Goal: Transaction & Acquisition: Purchase product/service

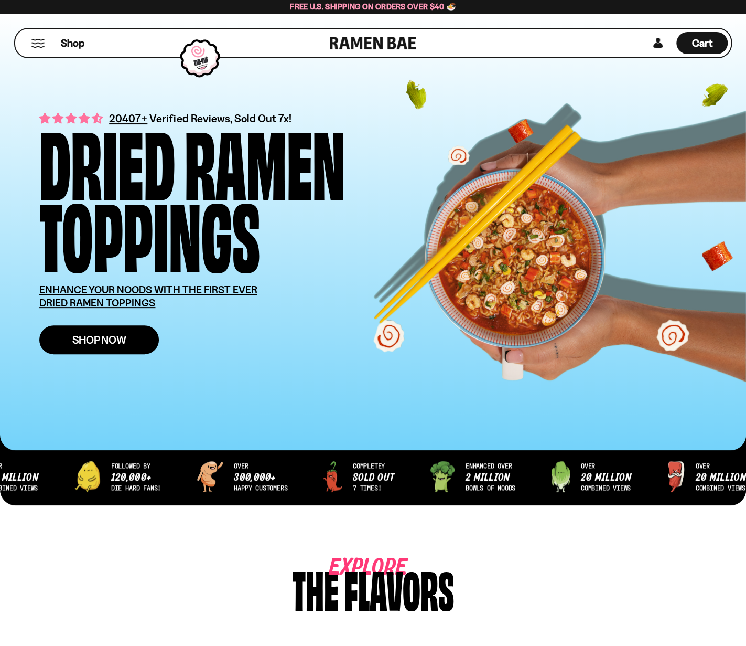
click at [71, 343] on link "Shop Now" at bounding box center [99, 339] width 120 height 29
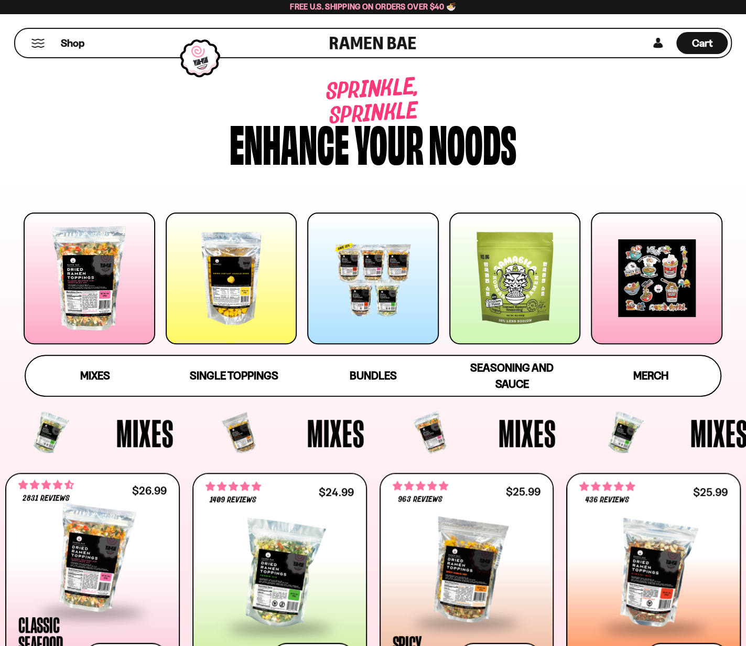
click at [72, 290] on div at bounding box center [90, 278] width 132 height 132
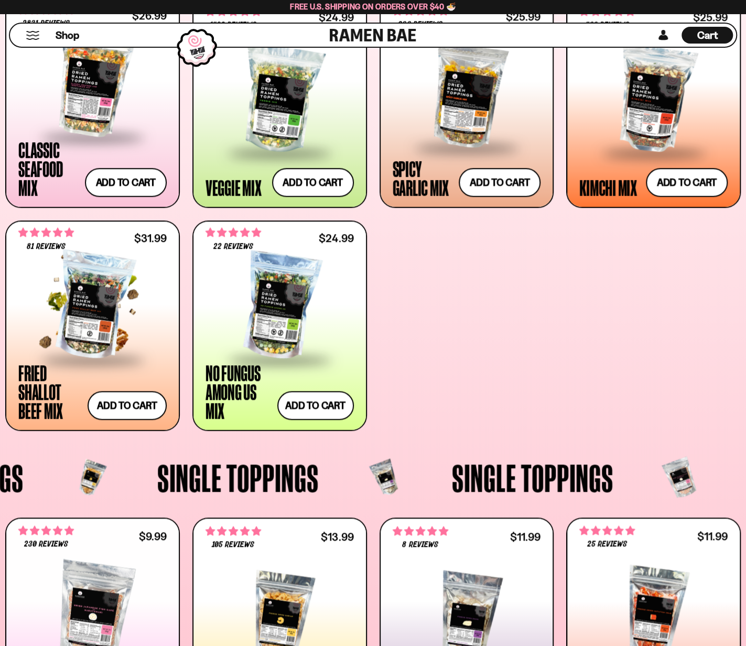
scroll to position [461, 0]
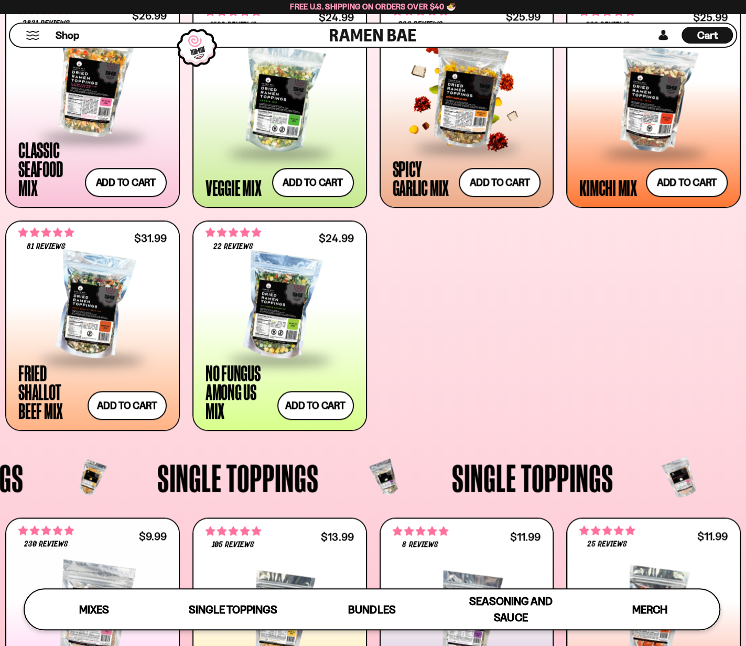
click at [437, 109] on div at bounding box center [467, 93] width 148 height 105
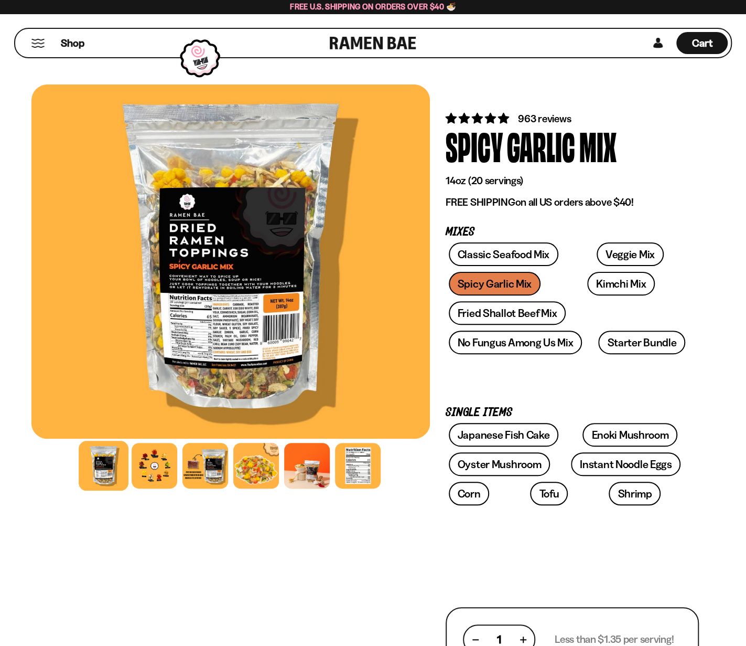
click at [234, 328] on div at bounding box center [230, 261] width 399 height 354
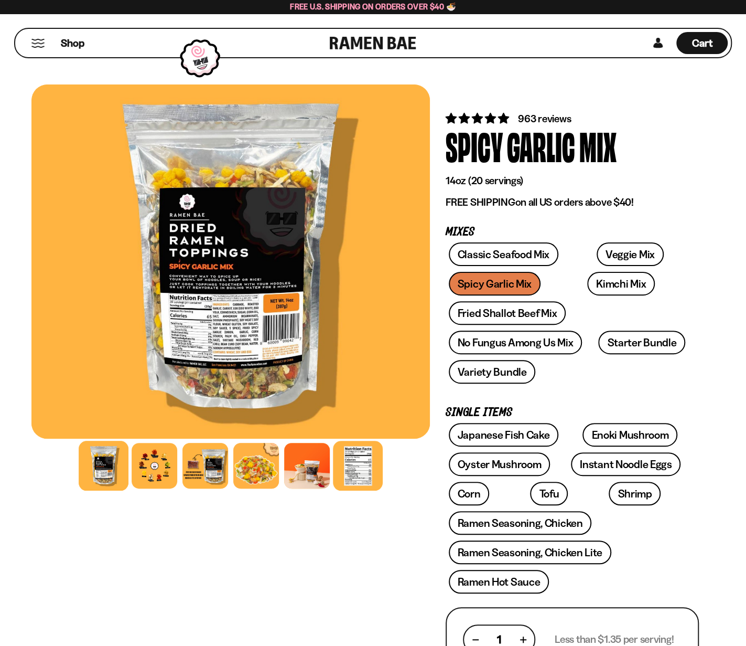
click at [364, 469] on div at bounding box center [358, 465] width 50 height 50
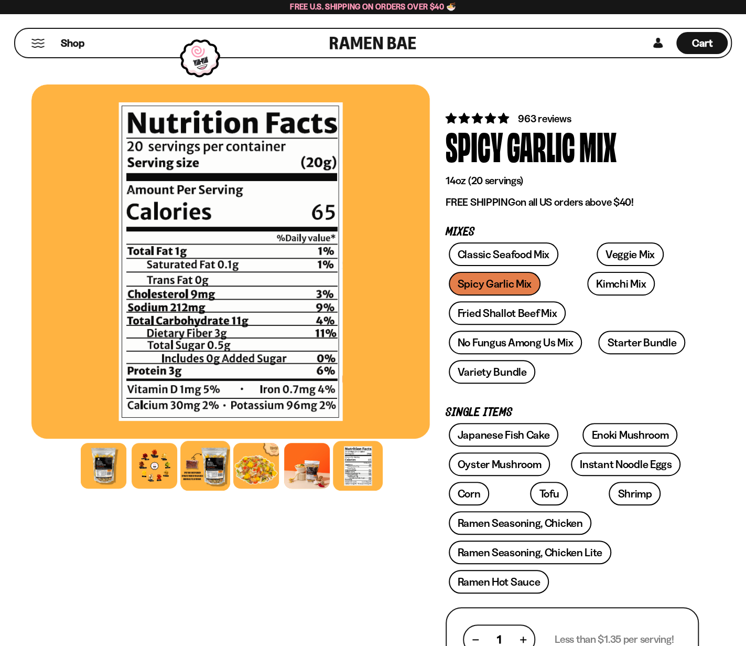
click at [207, 471] on div at bounding box center [205, 465] width 50 height 50
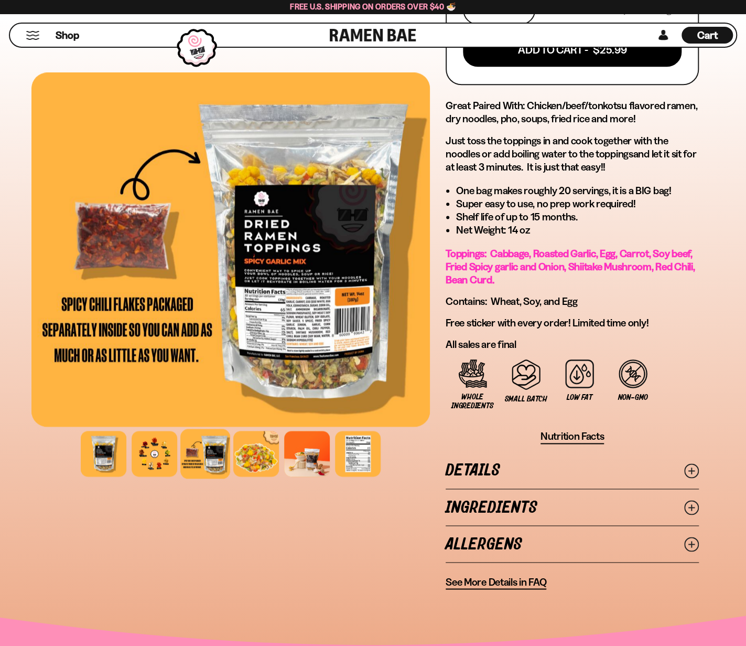
click at [538, 501] on link "Ingredients" at bounding box center [572, 507] width 253 height 36
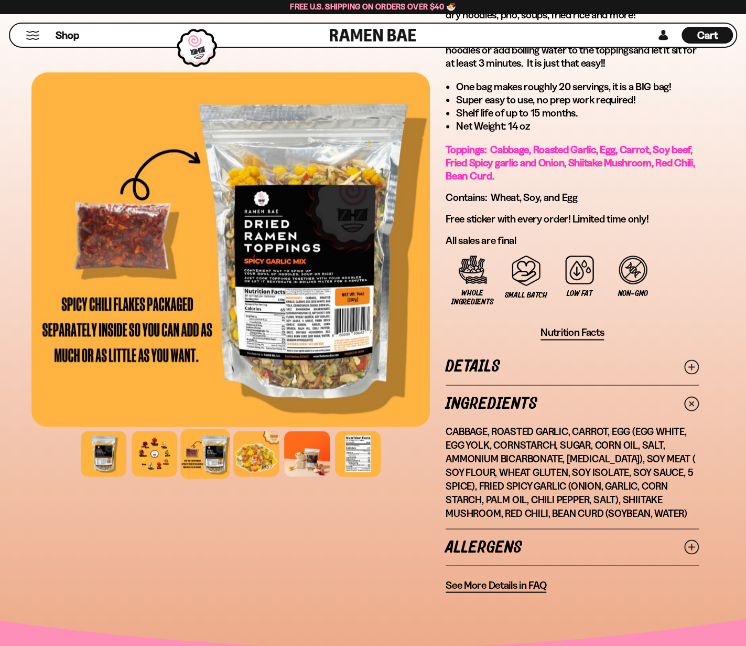
scroll to position [734, 0]
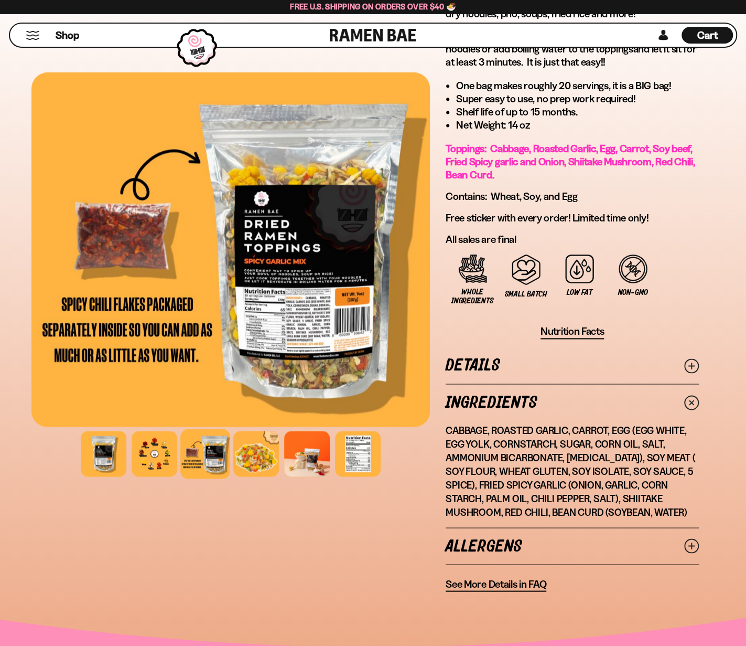
click at [569, 370] on link "Details" at bounding box center [572, 365] width 253 height 36
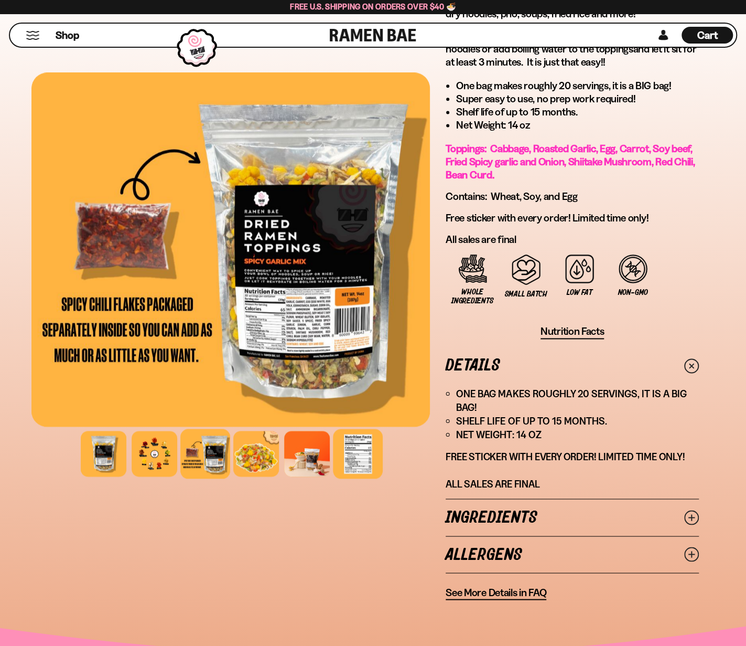
click at [360, 437] on div at bounding box center [358, 453] width 50 height 50
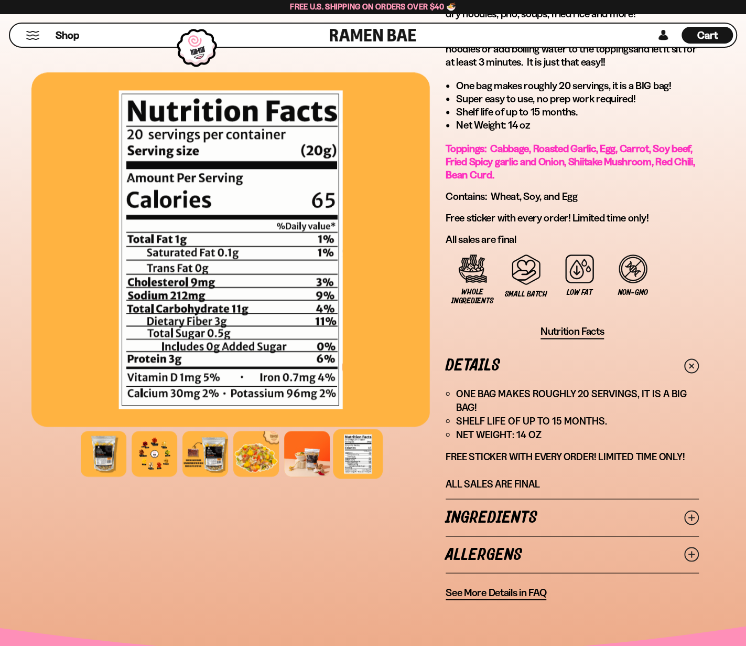
scroll to position [472, 0]
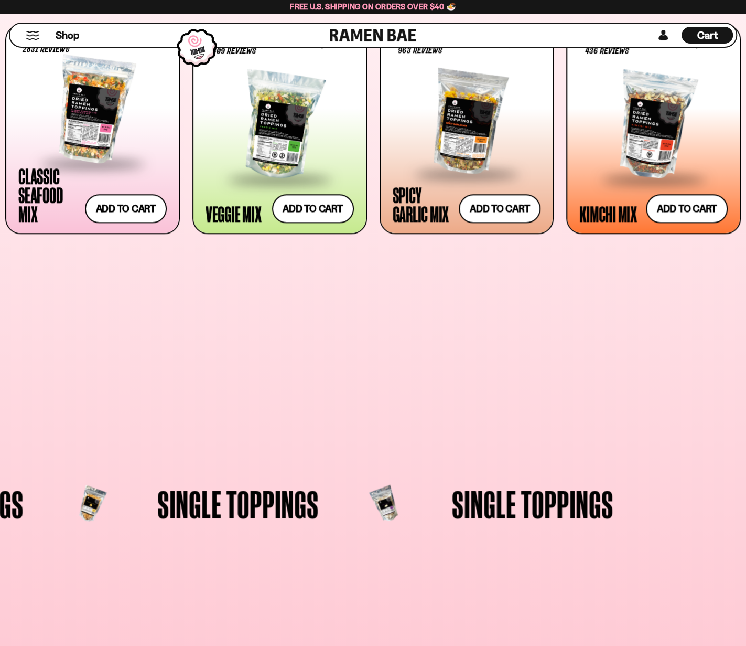
click at [112, 299] on div "**********" at bounding box center [92, 351] width 175 height 210
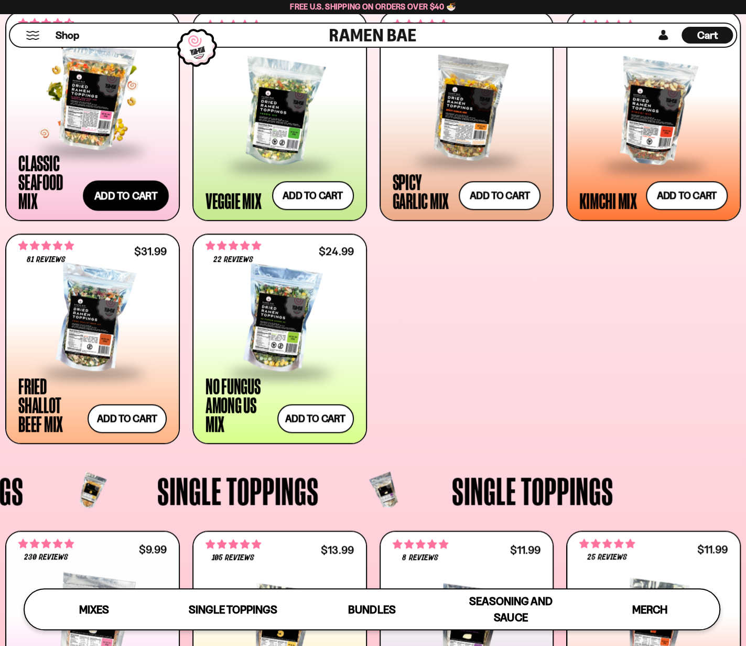
click at [125, 205] on button "Add to cart Add ― Regular price $26.99 Regular price Sale price $26.99 Unit pri…" at bounding box center [126, 195] width 86 height 30
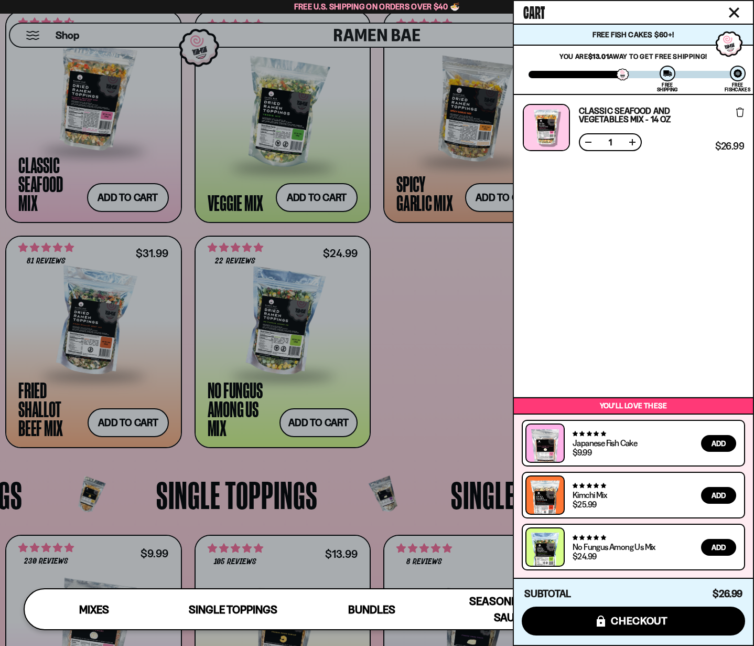
click at [81, 142] on div at bounding box center [377, 323] width 754 height 646
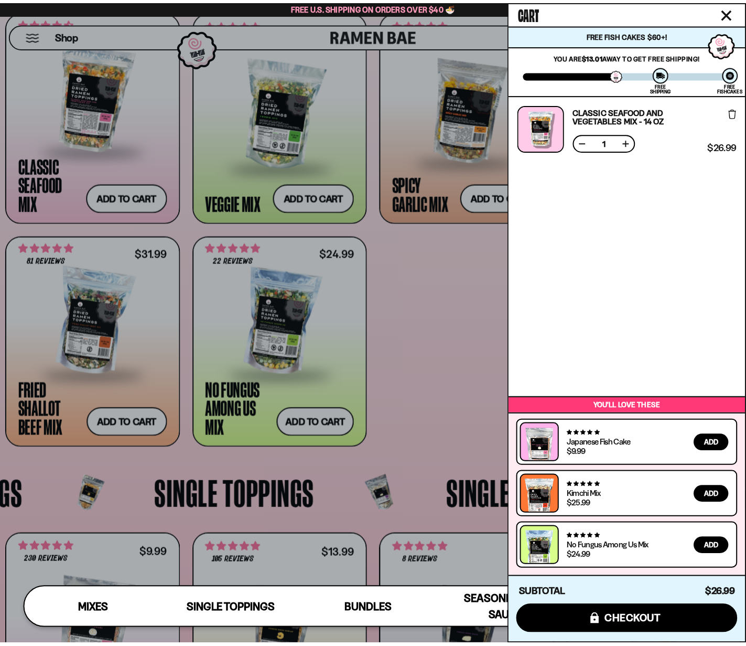
scroll to position [449, 0]
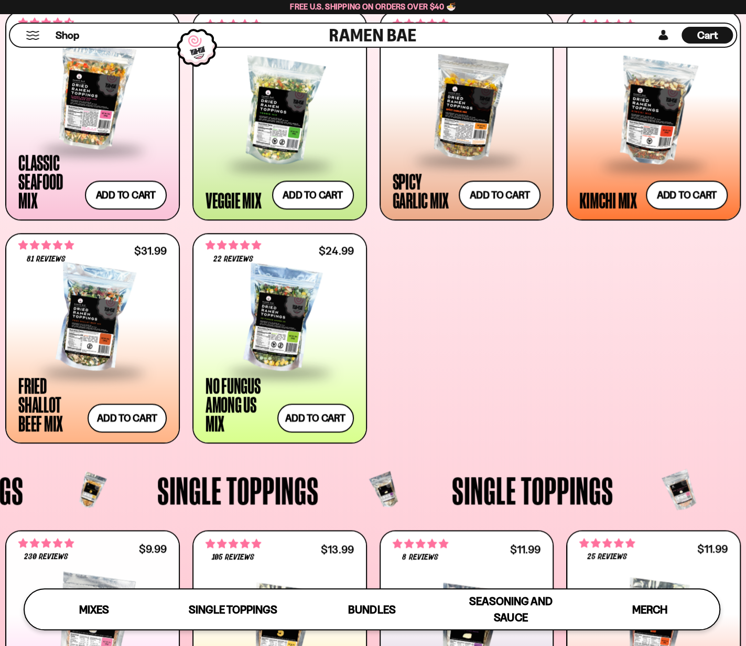
click at [96, 95] on div at bounding box center [92, 96] width 148 height 105
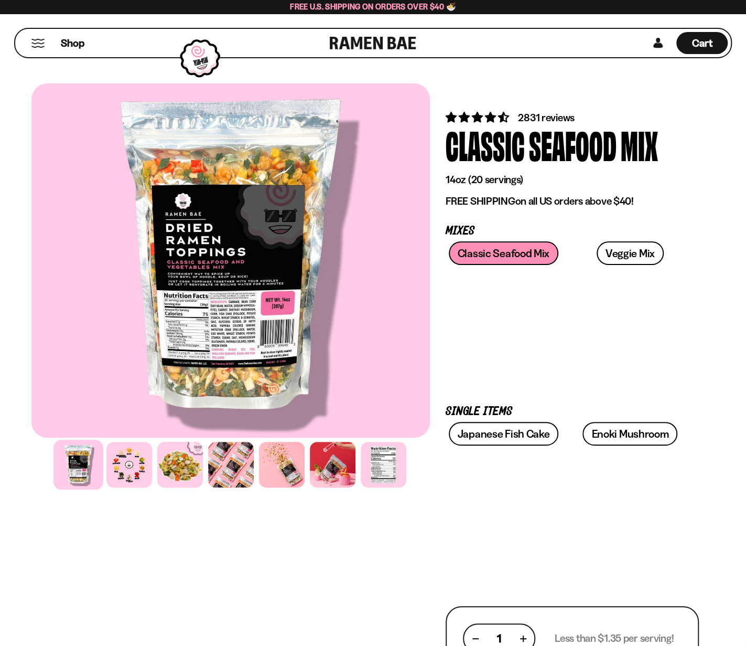
scroll to position [52, 0]
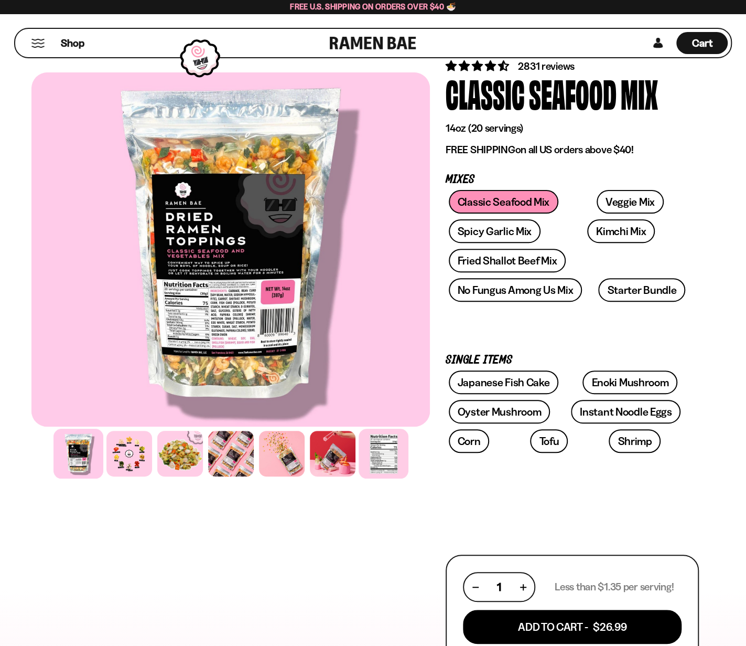
click at [385, 450] on div at bounding box center [384, 453] width 50 height 50
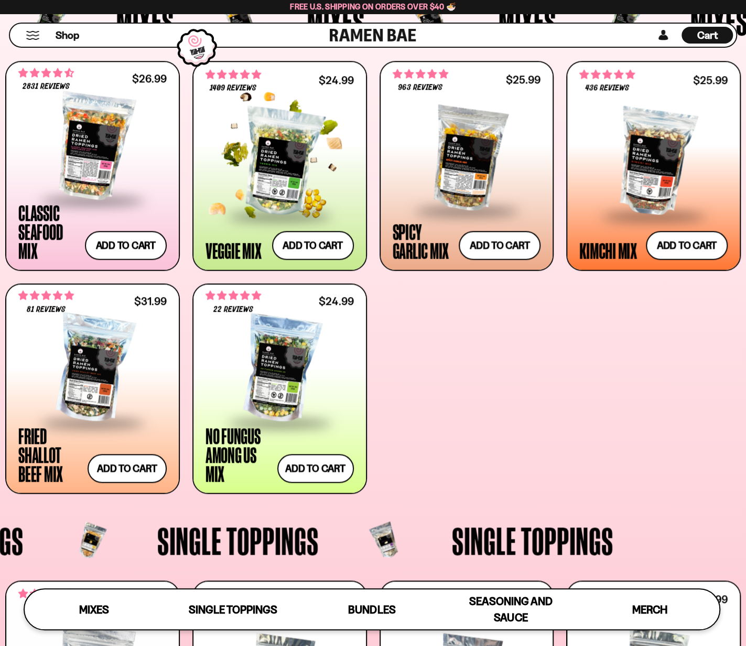
scroll to position [396, 0]
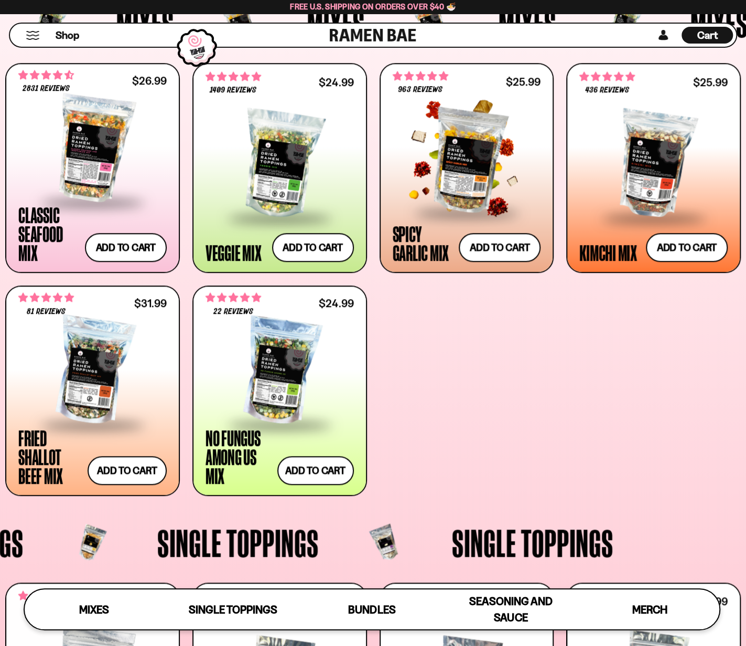
click at [438, 201] on span at bounding box center [467, 213] width 128 height 37
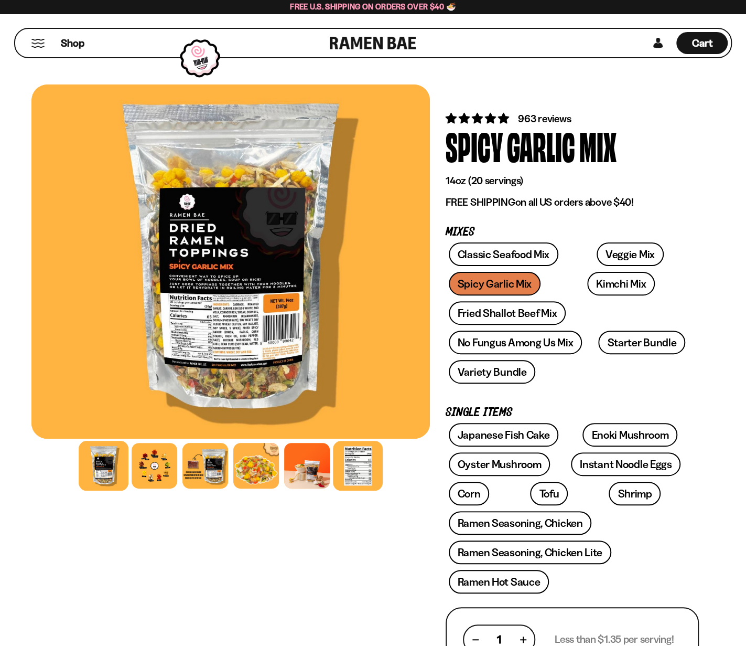
click at [353, 474] on div at bounding box center [358, 465] width 50 height 50
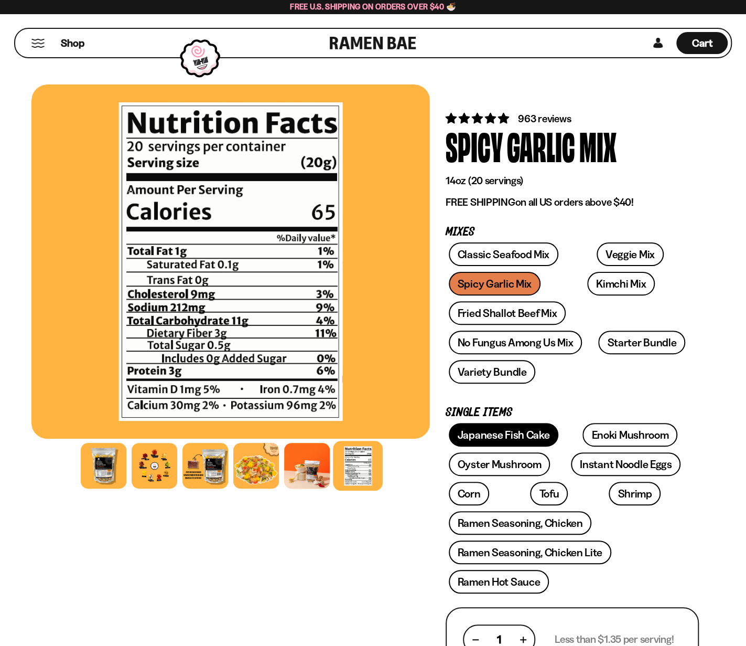
click at [504, 440] on link "Japanese Fish Cake" at bounding box center [504, 435] width 110 height 24
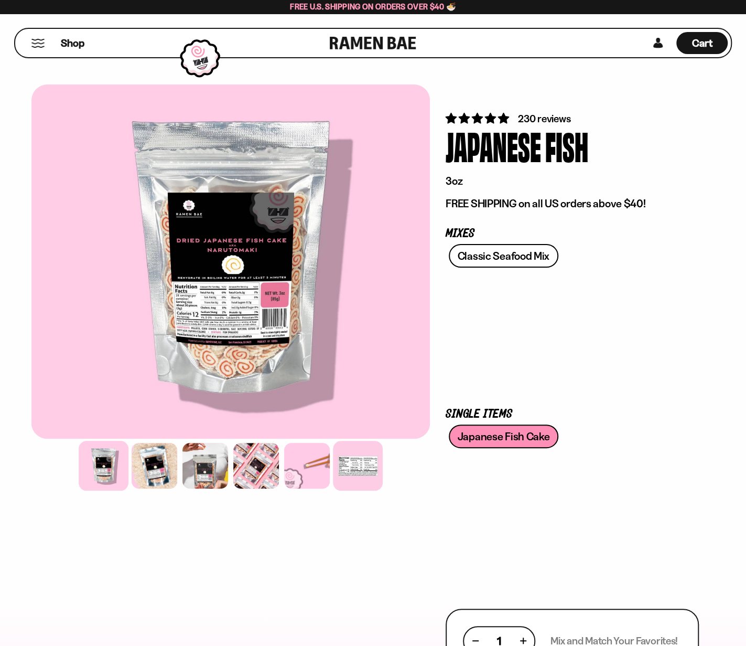
click at [351, 471] on div at bounding box center [358, 465] width 50 height 50
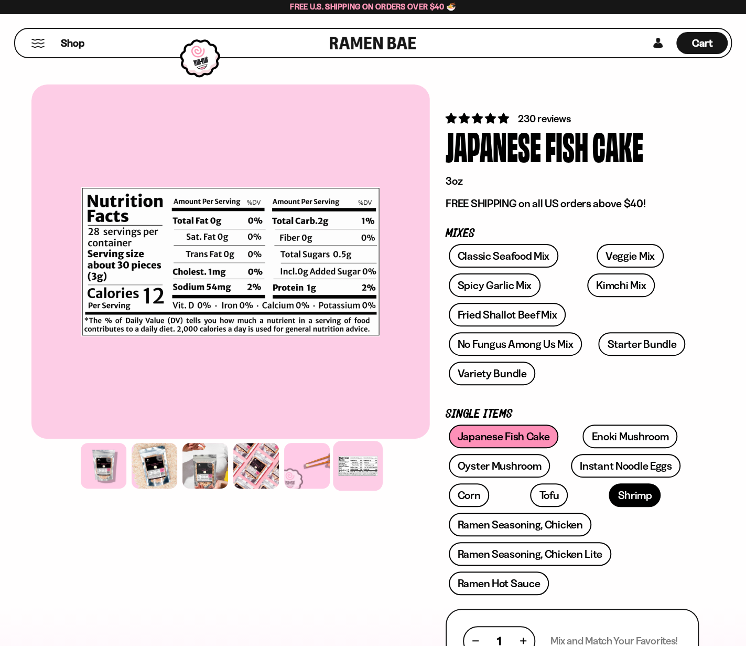
click at [609, 497] on link "Shrimp" at bounding box center [635, 495] width 52 height 24
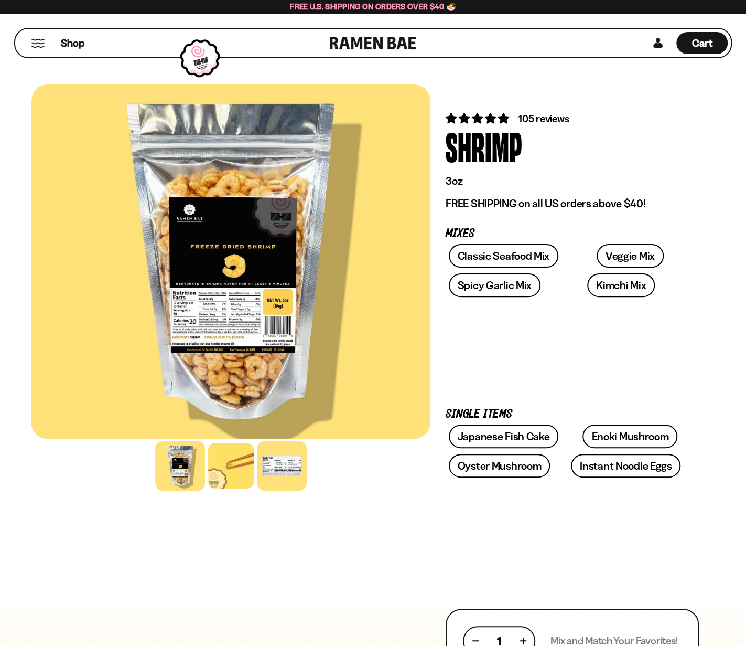
click at [292, 478] on div at bounding box center [282, 465] width 50 height 50
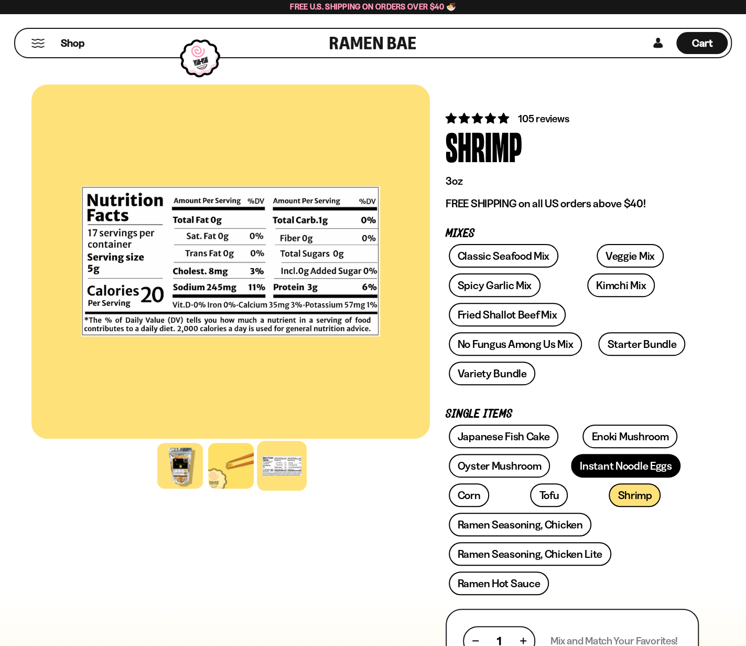
click at [611, 467] on link "Instant Noodle Eggs" at bounding box center [626, 466] width 110 height 24
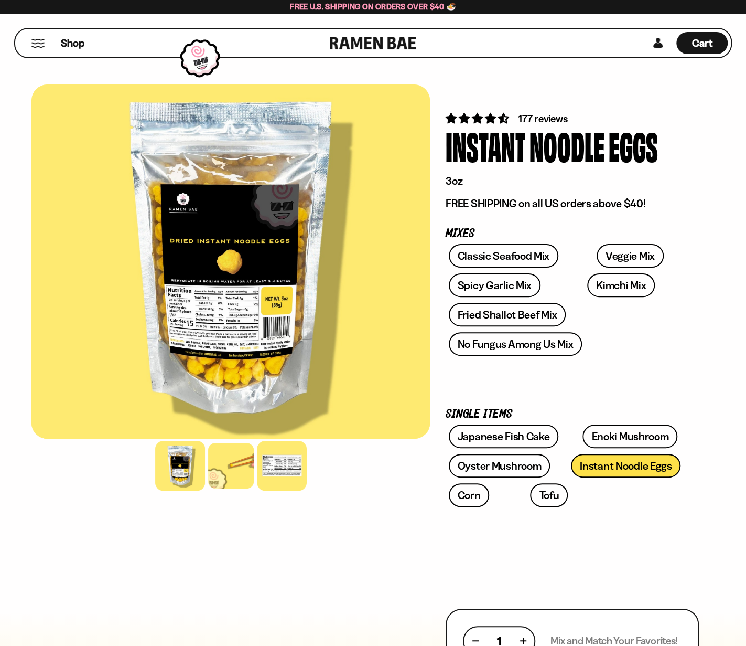
click at [274, 477] on div at bounding box center [282, 465] width 50 height 50
